Goal: Task Accomplishment & Management: Manage account settings

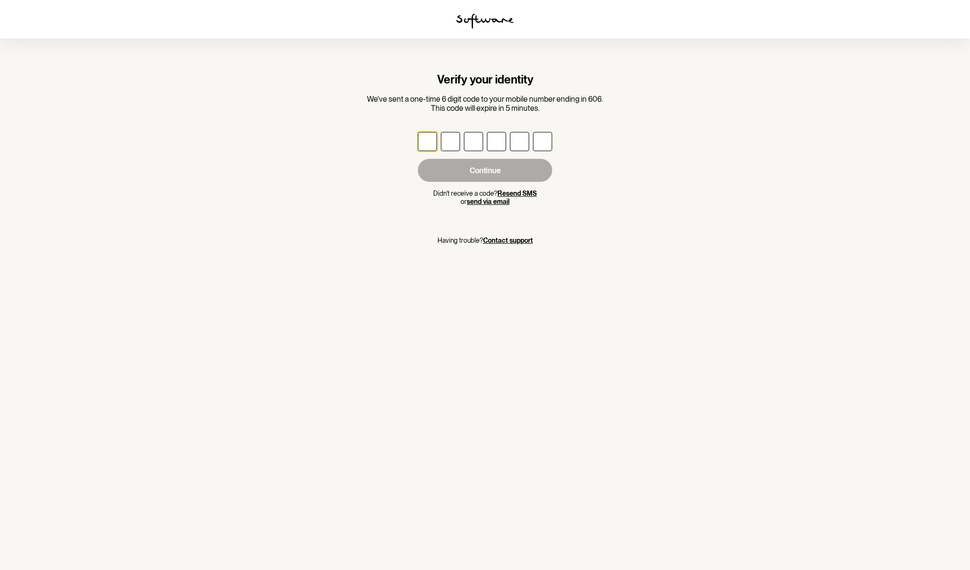
type input "2"
type input "5"
type input "7"
type input "4"
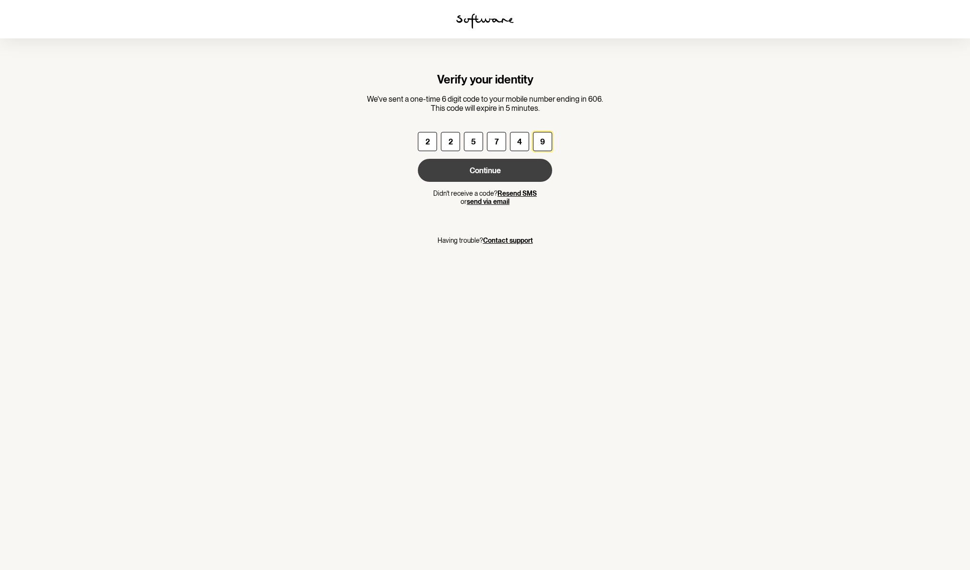
type input "9"
click at [483, 171] on button "Continue" at bounding box center [485, 170] width 134 height 23
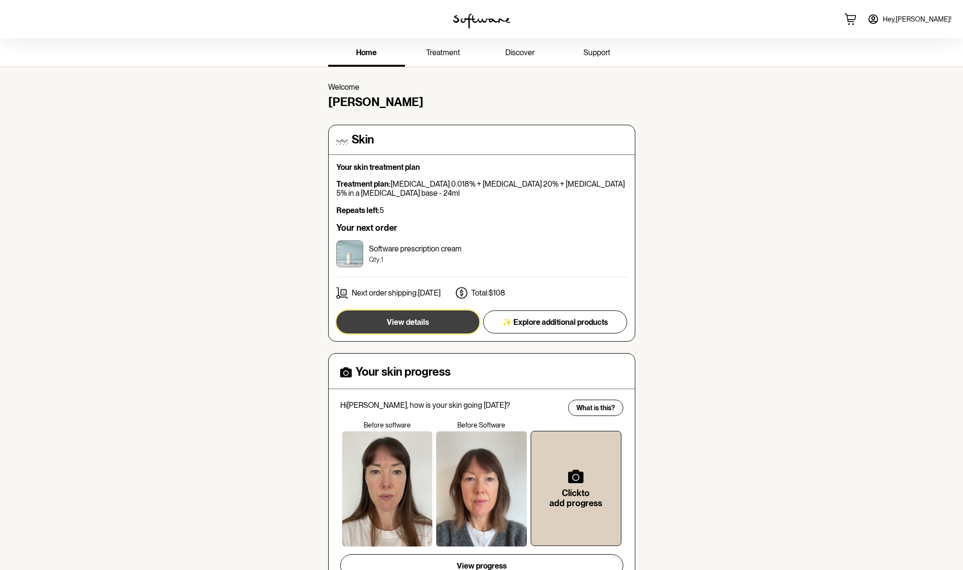
click at [411, 317] on button "View details" at bounding box center [407, 321] width 143 height 23
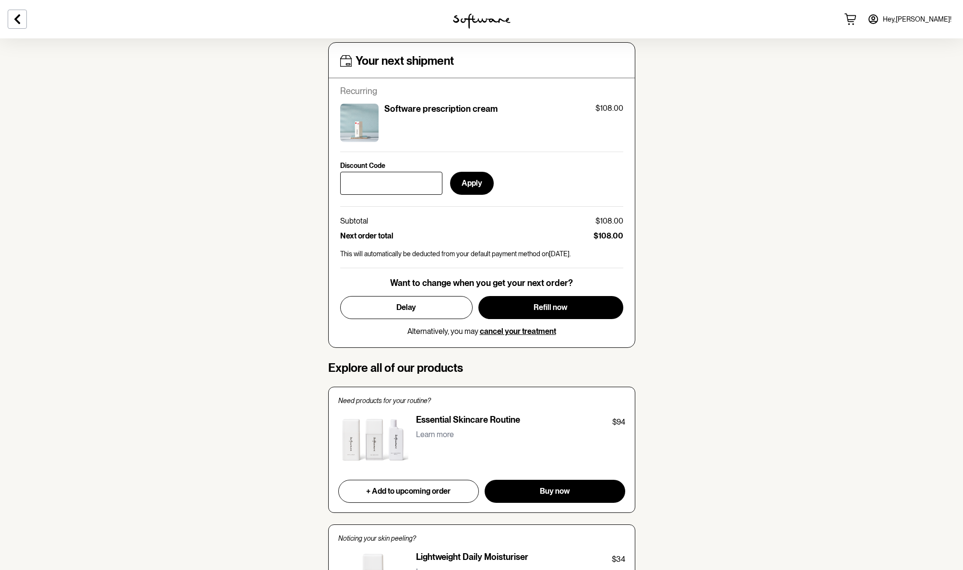
scroll to position [402, 0]
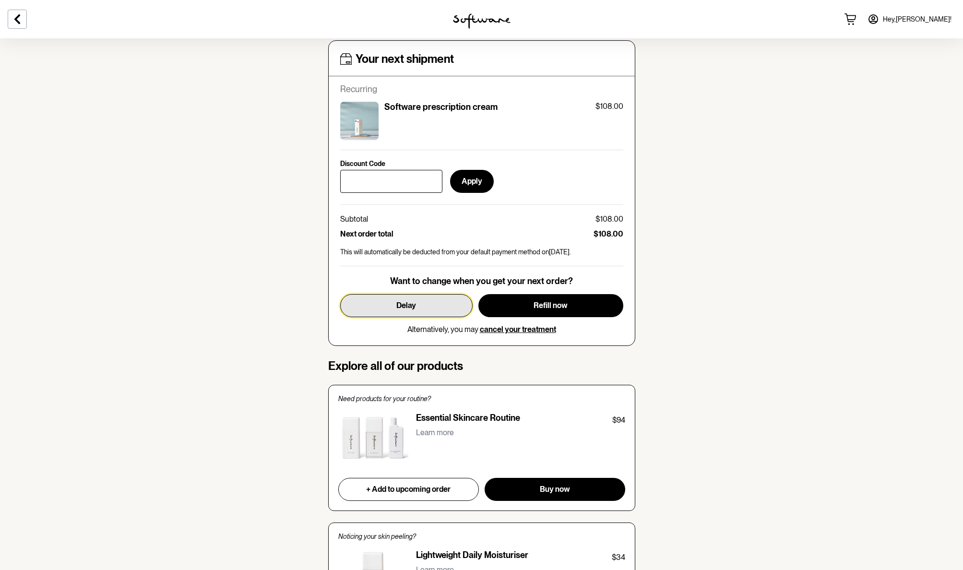
click at [400, 303] on span "Delay" at bounding box center [406, 305] width 20 height 9
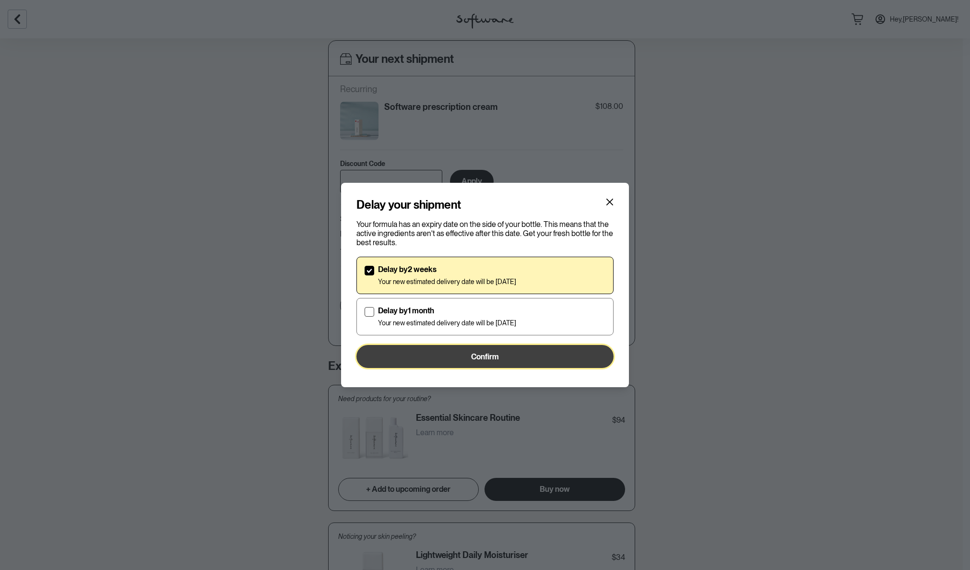
click at [441, 354] on button "Confirm" at bounding box center [484, 356] width 257 height 23
